Goal: Transaction & Acquisition: Subscribe to service/newsletter

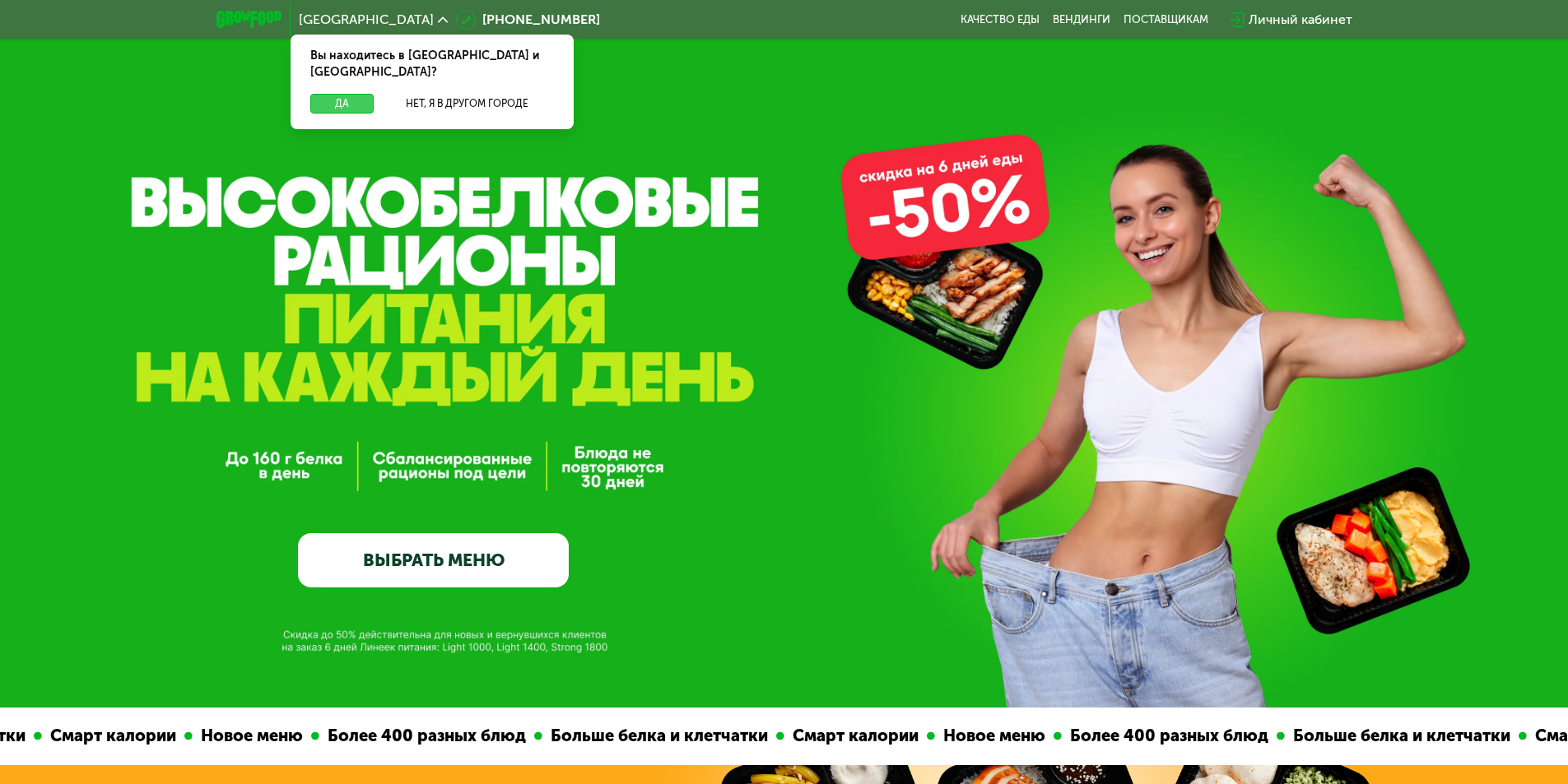
click at [340, 94] on button "Да" at bounding box center [342, 104] width 63 height 20
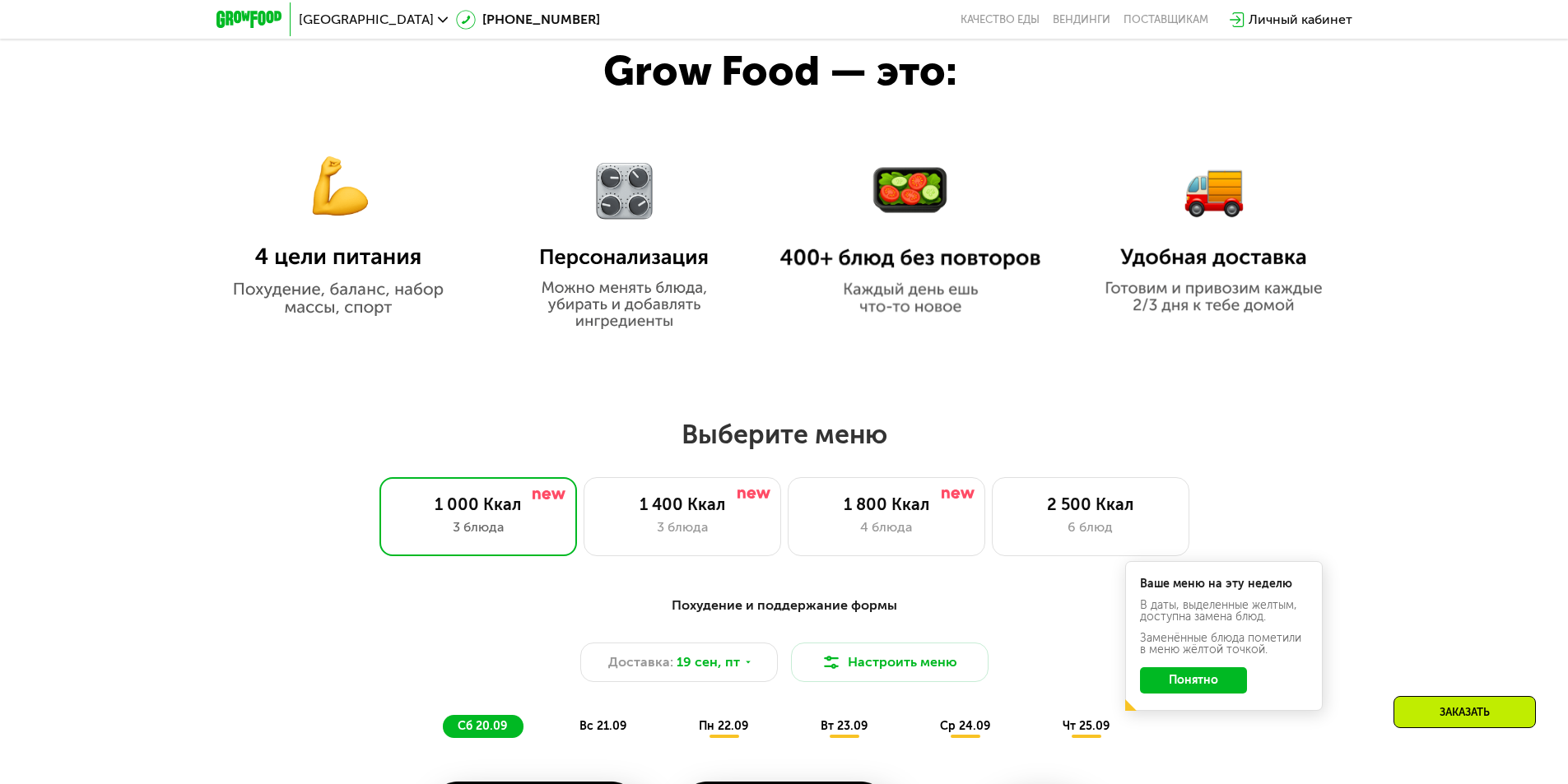
scroll to position [1069, 0]
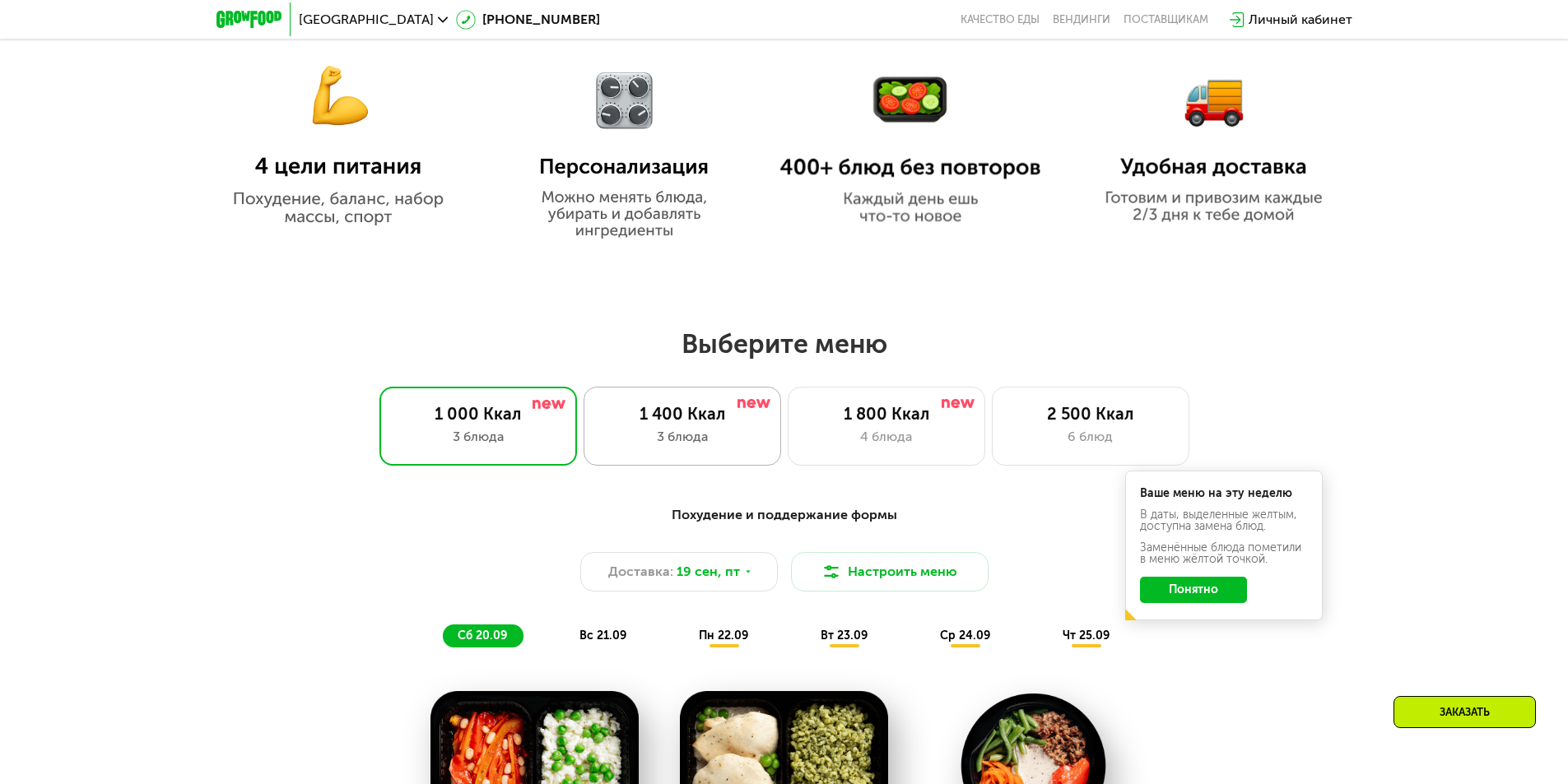
click at [677, 406] on div "1 400 Ккал 3 блюда" at bounding box center [682, 426] width 197 height 79
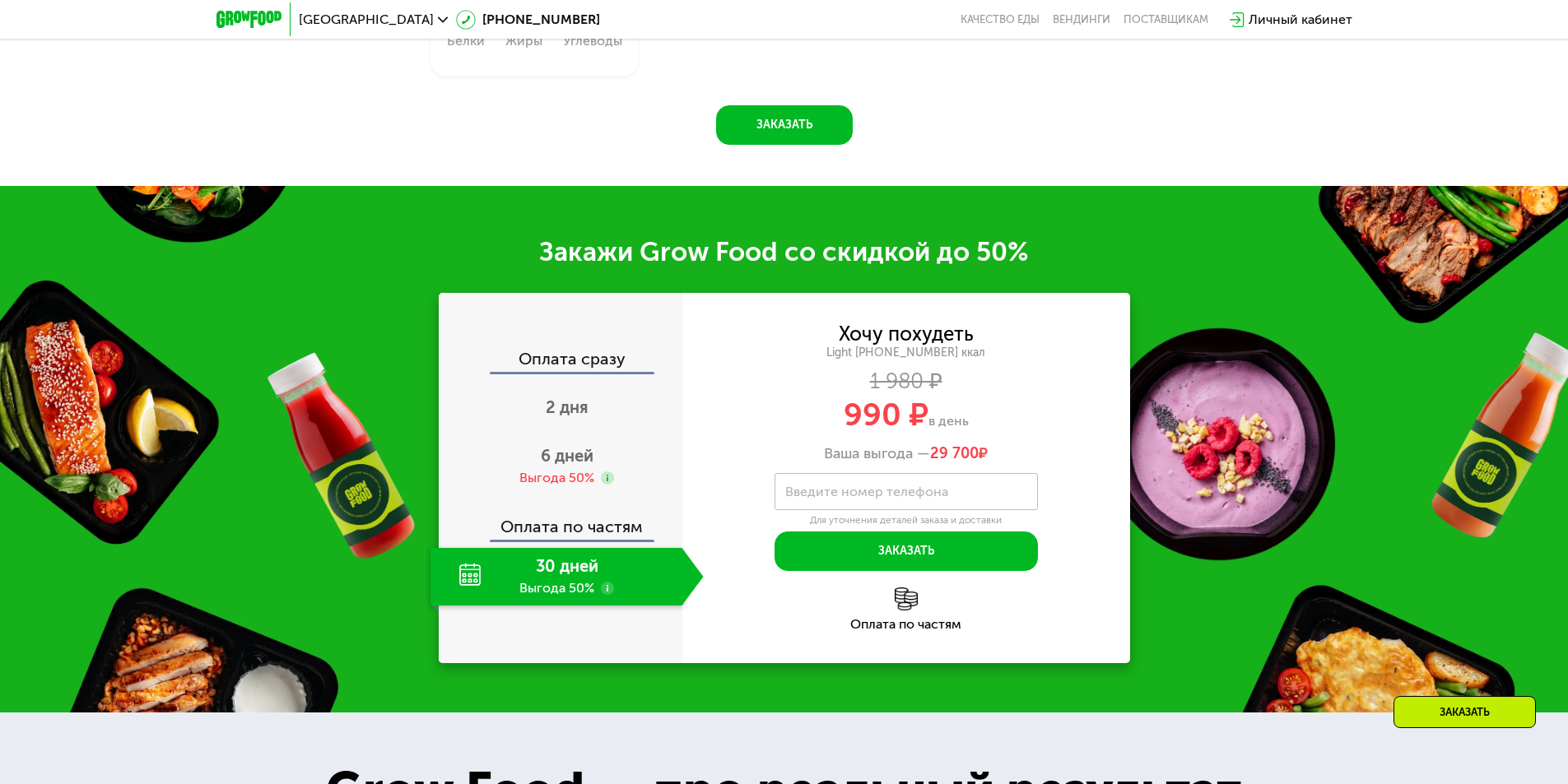
scroll to position [2304, 0]
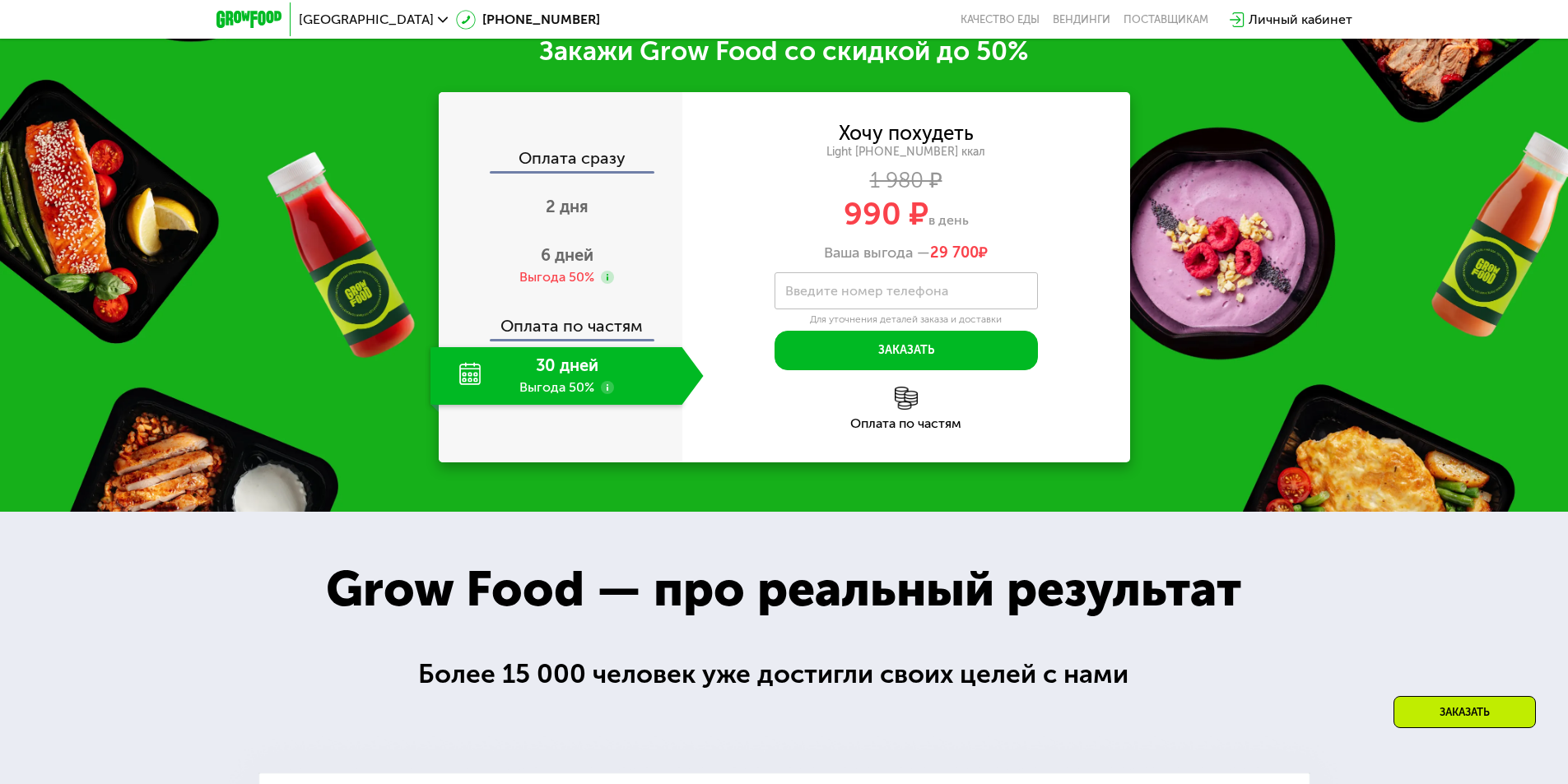
click at [536, 376] on div "30 дней Выгода 50%" at bounding box center [556, 376] width 252 height 57
click at [560, 279] on div "Выгода 50%" at bounding box center [557, 278] width 75 height 18
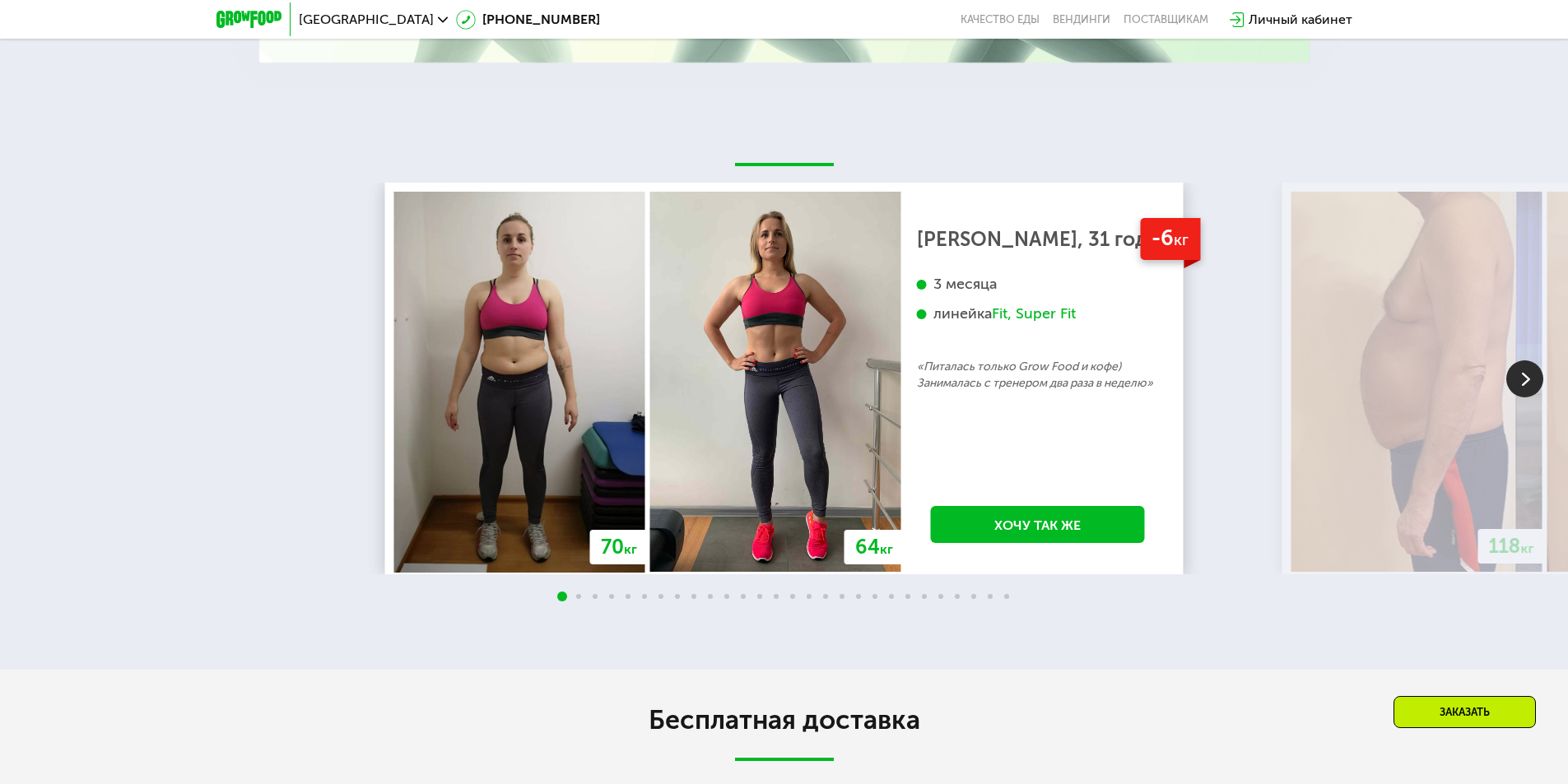
scroll to position [3538, 0]
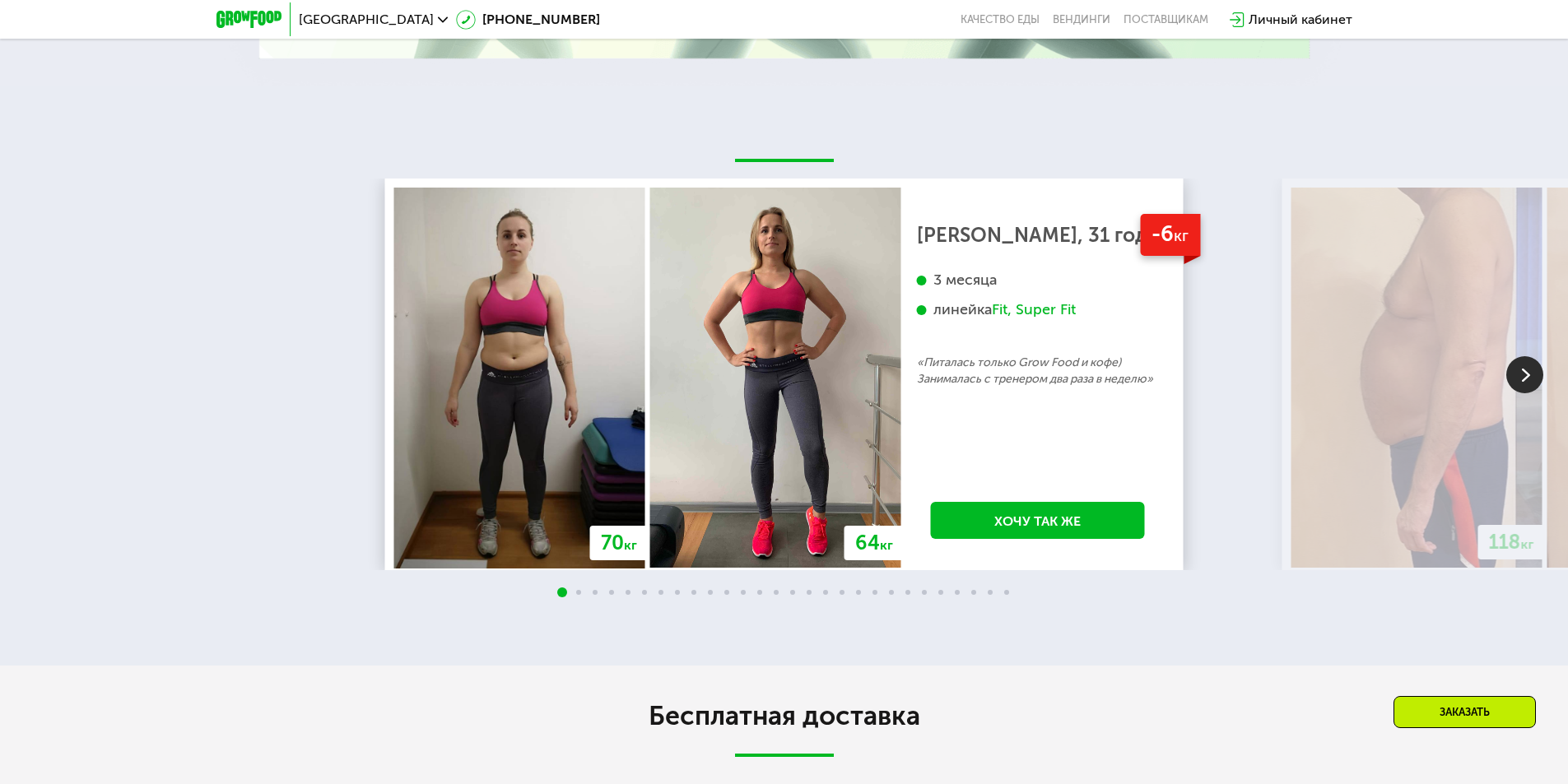
click at [1517, 389] on img at bounding box center [1523, 374] width 37 height 37
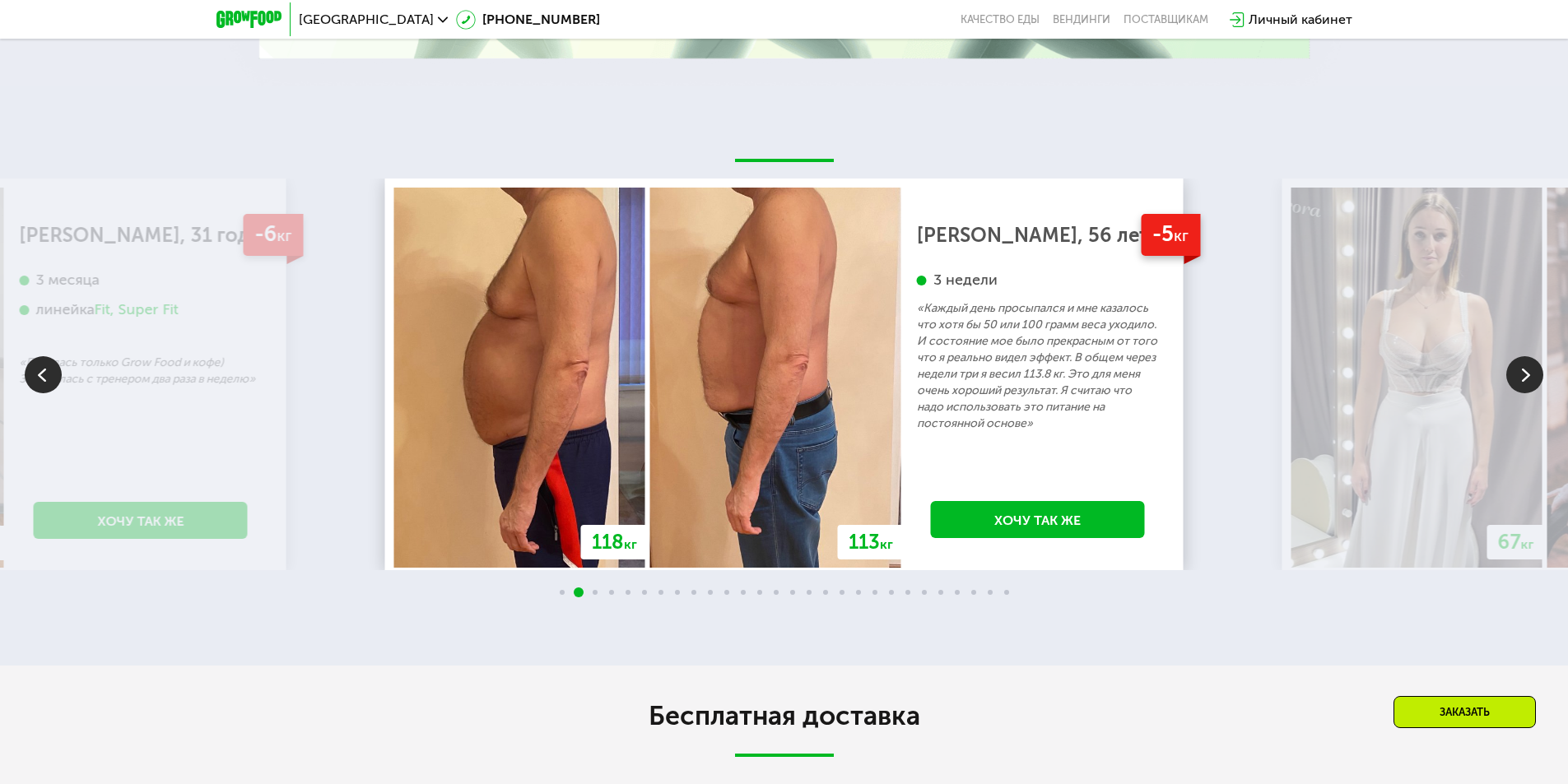
click at [1517, 389] on img at bounding box center [1523, 374] width 37 height 37
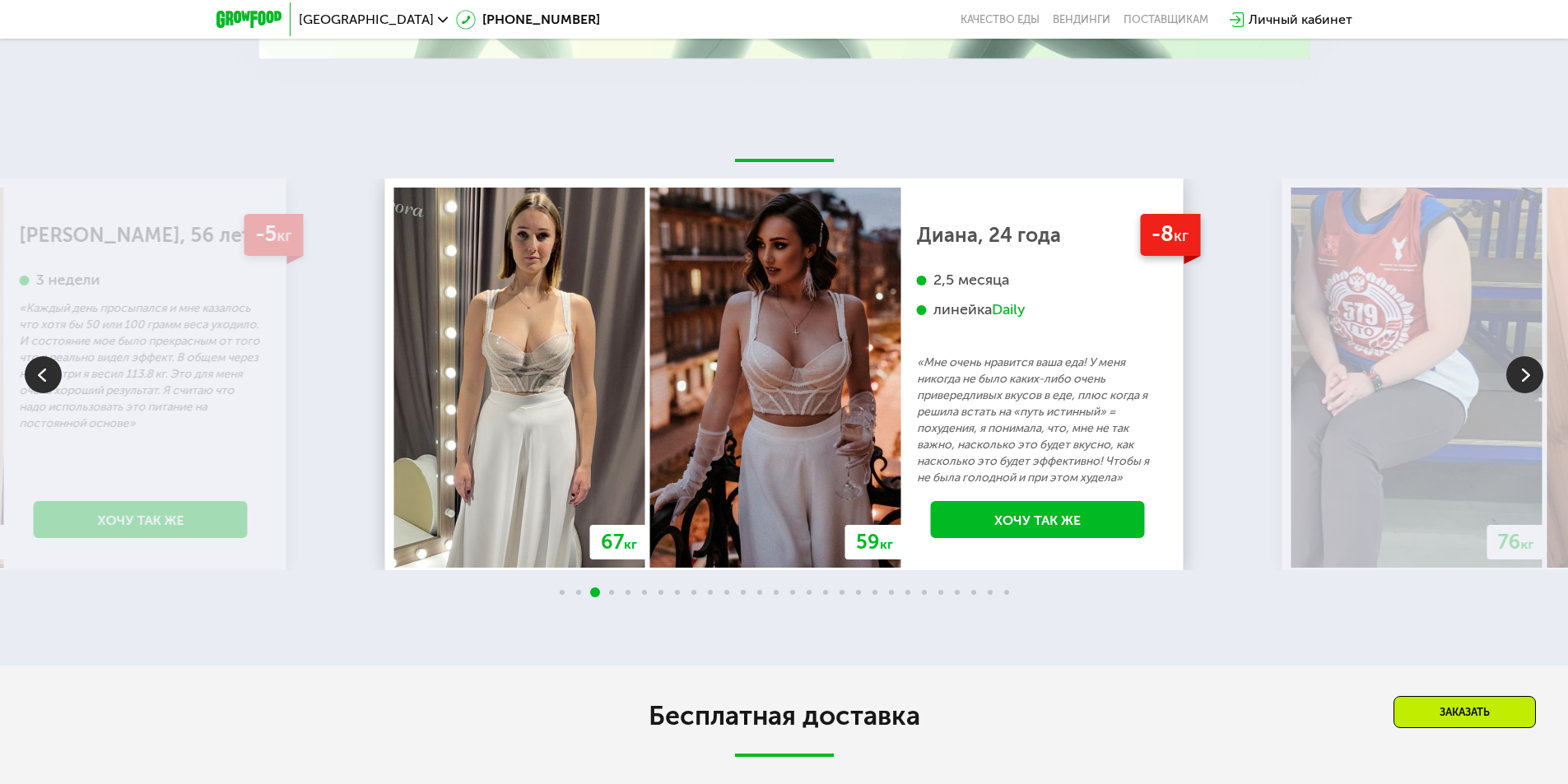
click at [1517, 389] on img at bounding box center [1523, 374] width 37 height 37
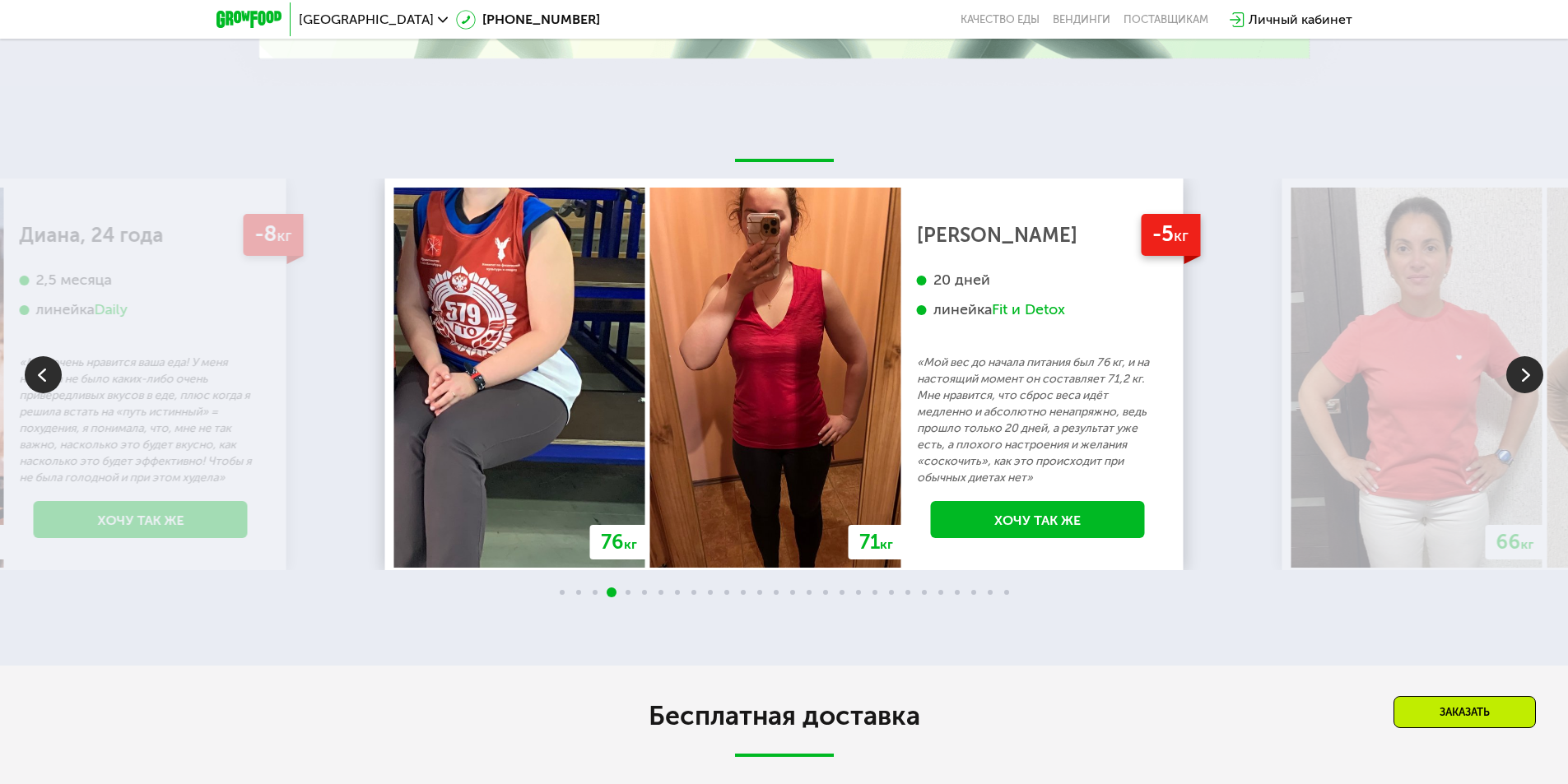
click at [1517, 389] on img at bounding box center [1523, 374] width 37 height 37
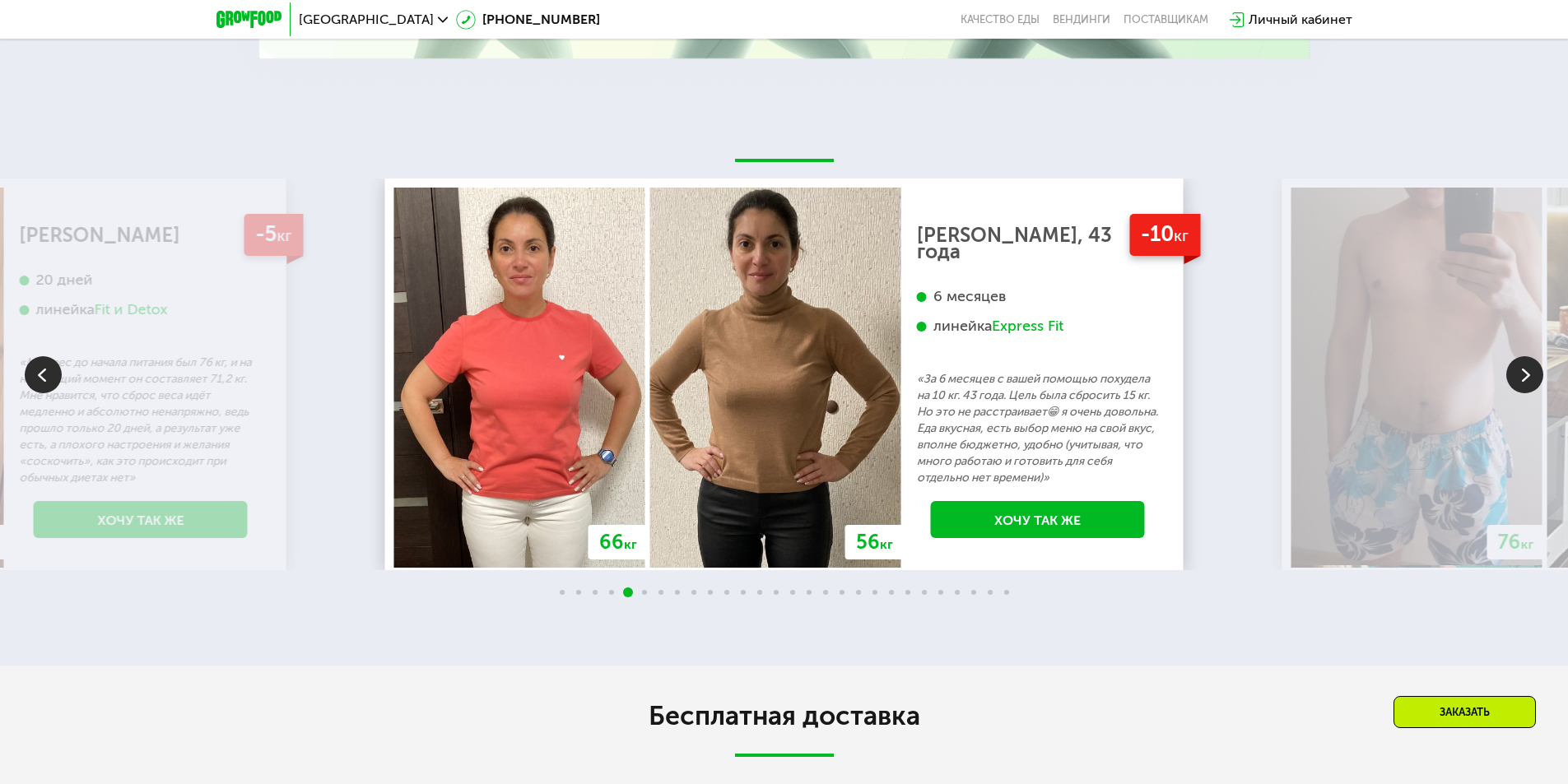
click at [1517, 389] on img at bounding box center [1523, 374] width 37 height 37
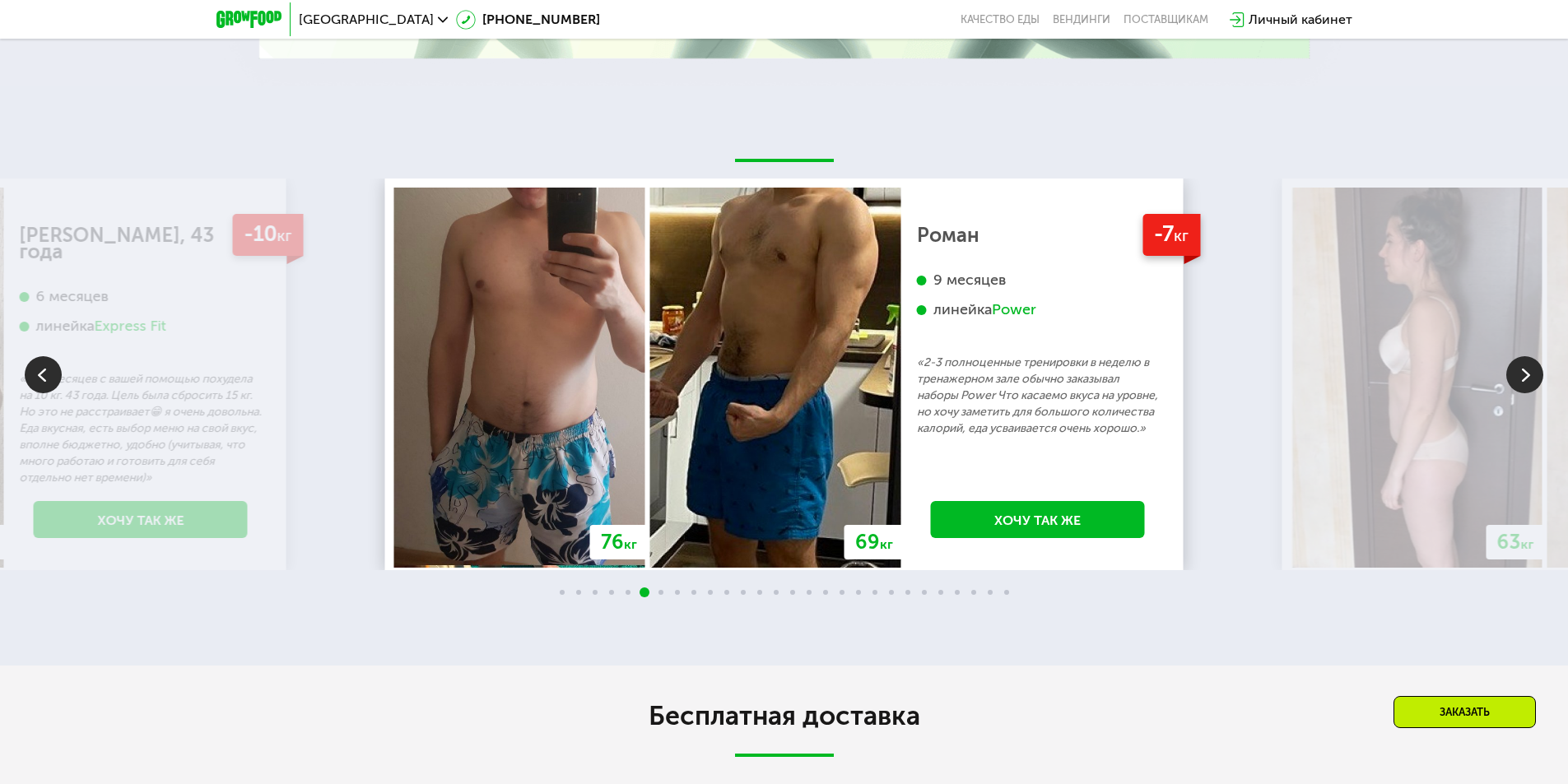
click at [1517, 389] on img at bounding box center [1523, 374] width 37 height 37
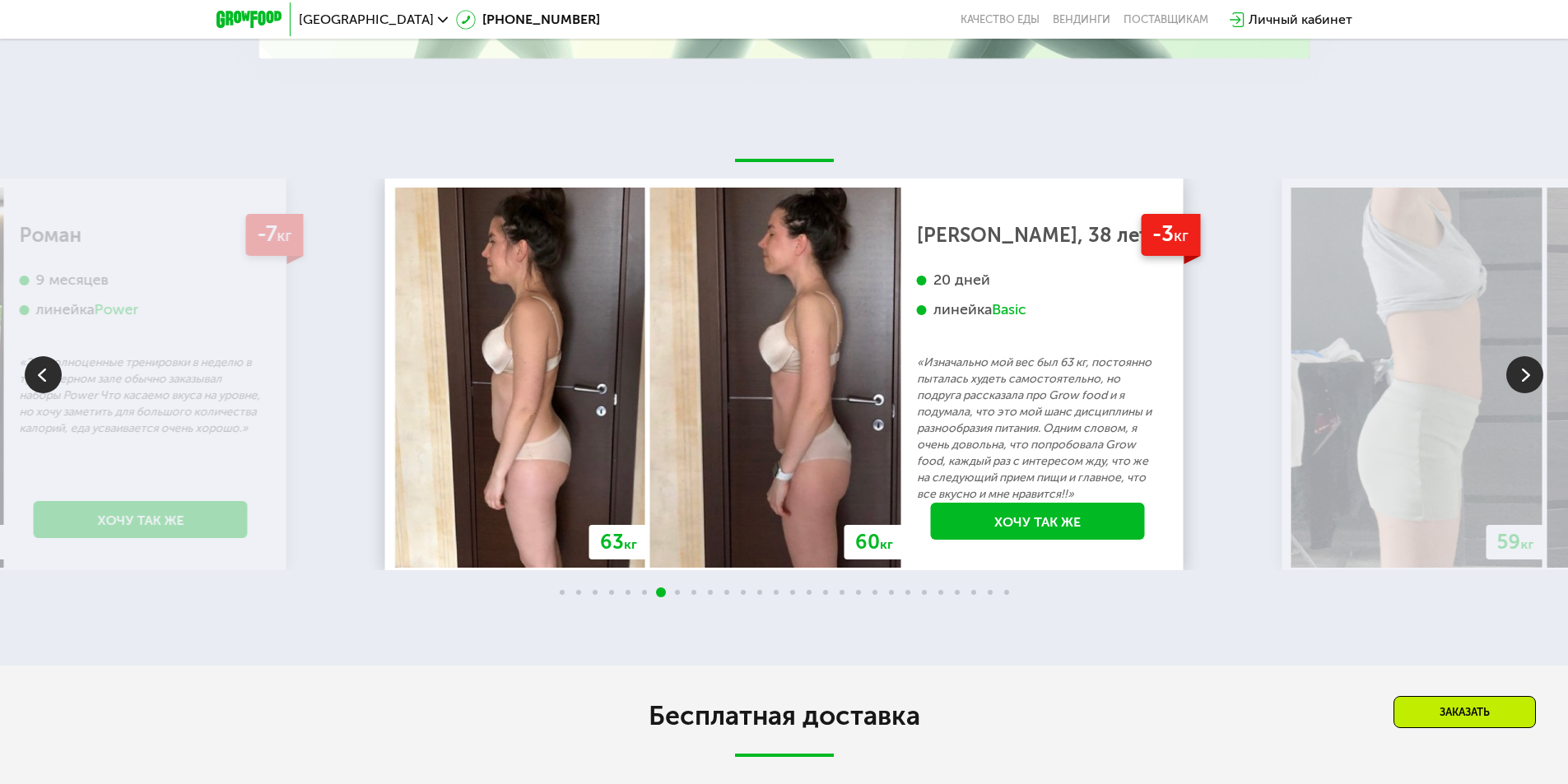
click at [1517, 389] on img at bounding box center [1523, 374] width 37 height 37
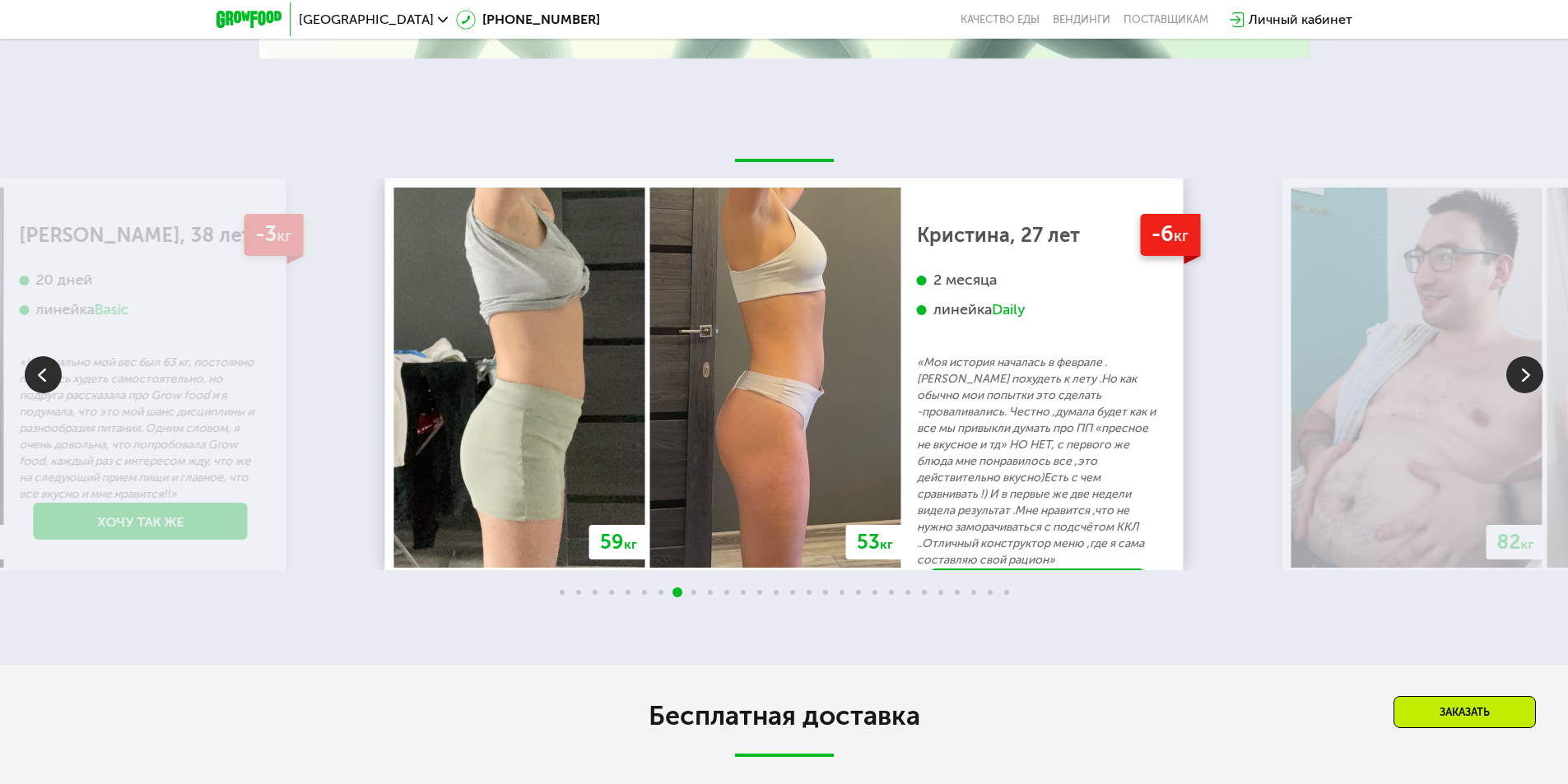
click at [1517, 389] on img at bounding box center [1523, 374] width 37 height 37
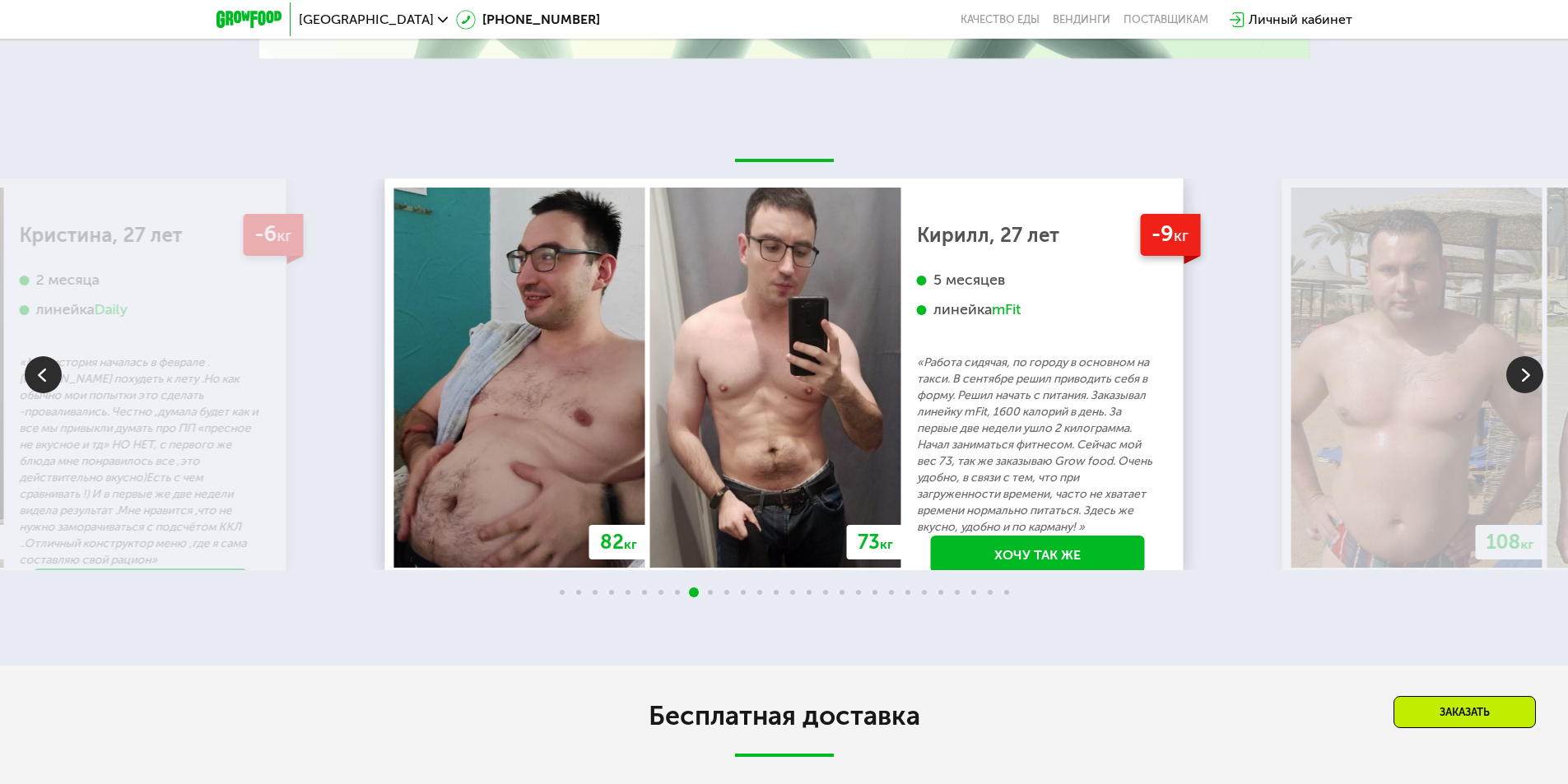
click at [1517, 389] on img at bounding box center [1523, 374] width 37 height 37
